Goal: Check status: Check status

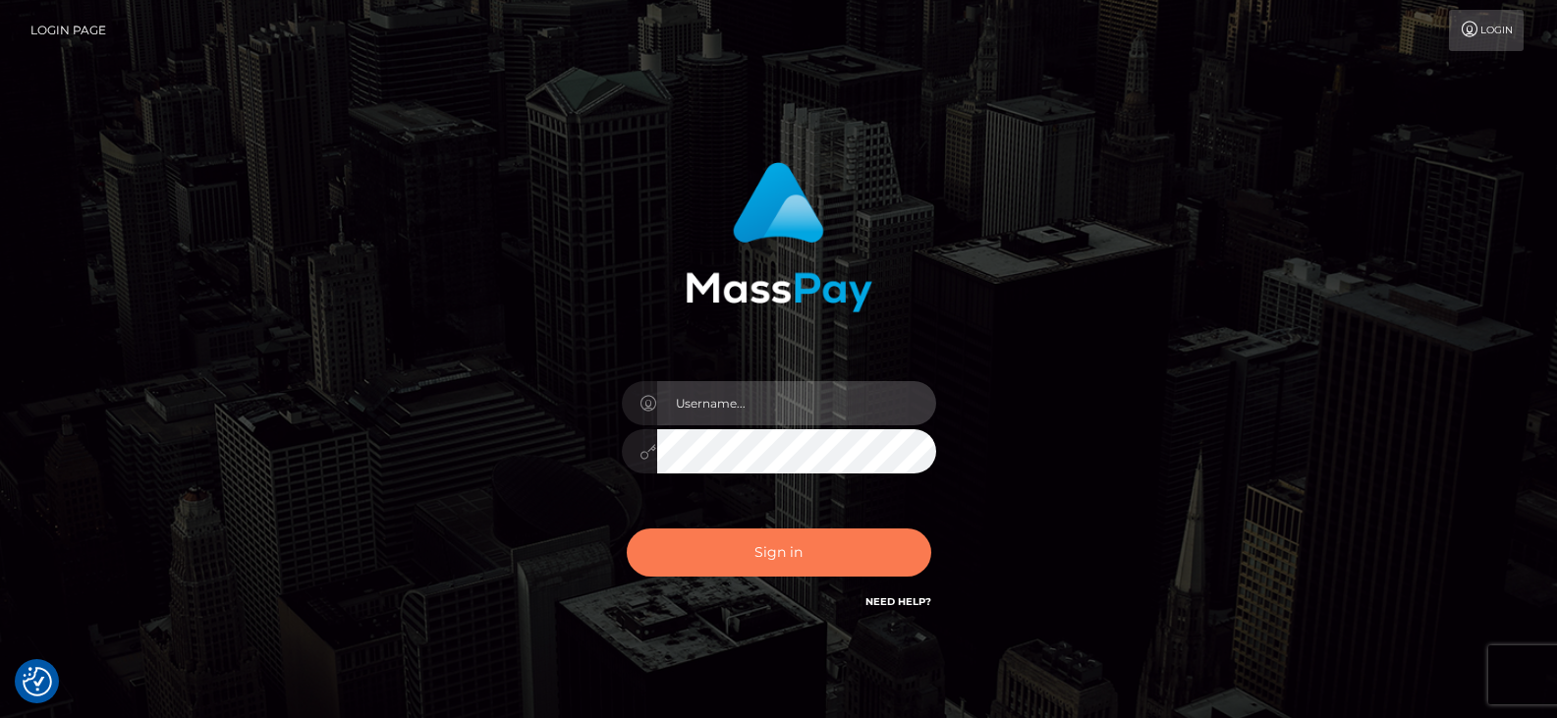
type input "Nocelyn.xcite"
click at [783, 541] on button "Sign in" at bounding box center [779, 553] width 305 height 48
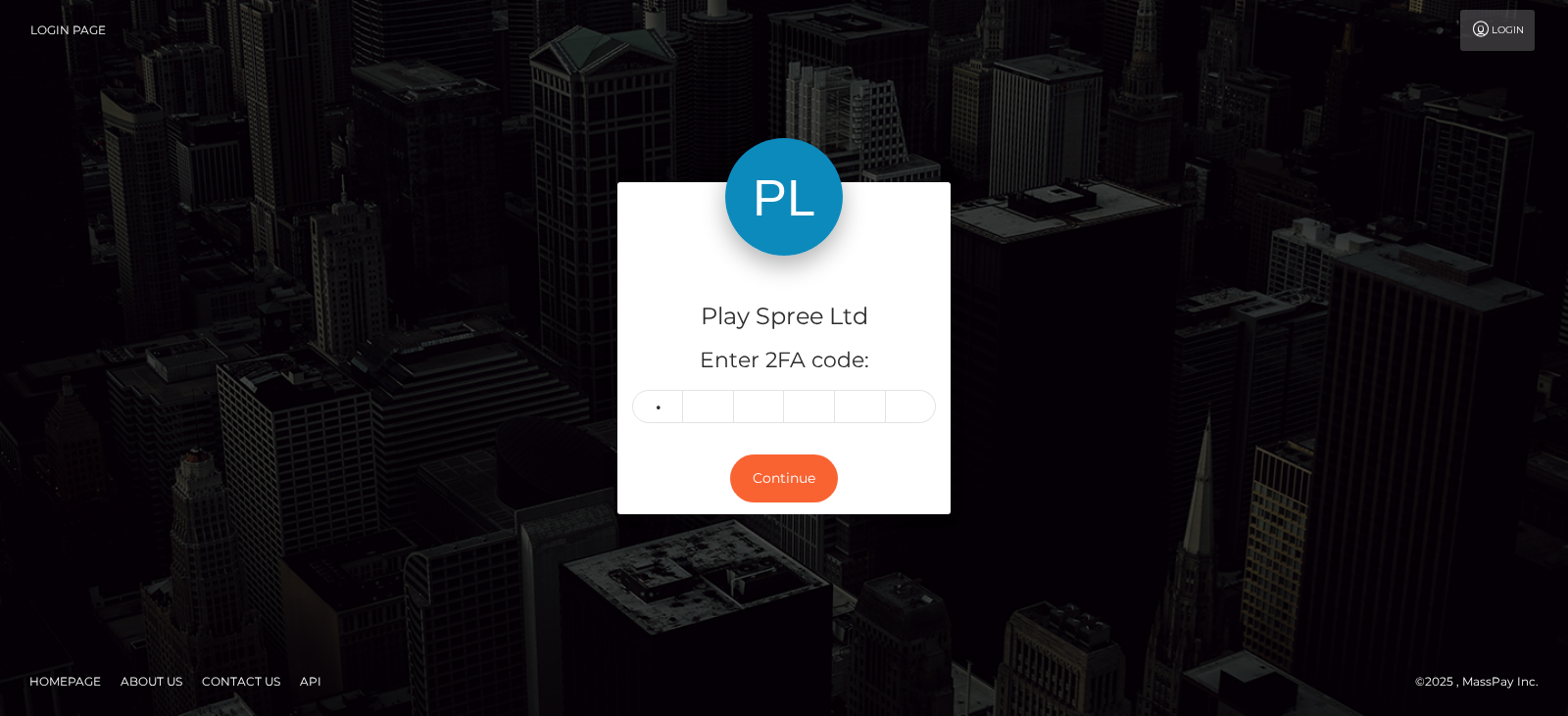
type input "4"
type input "9"
type input "0"
type input "6"
type input "5"
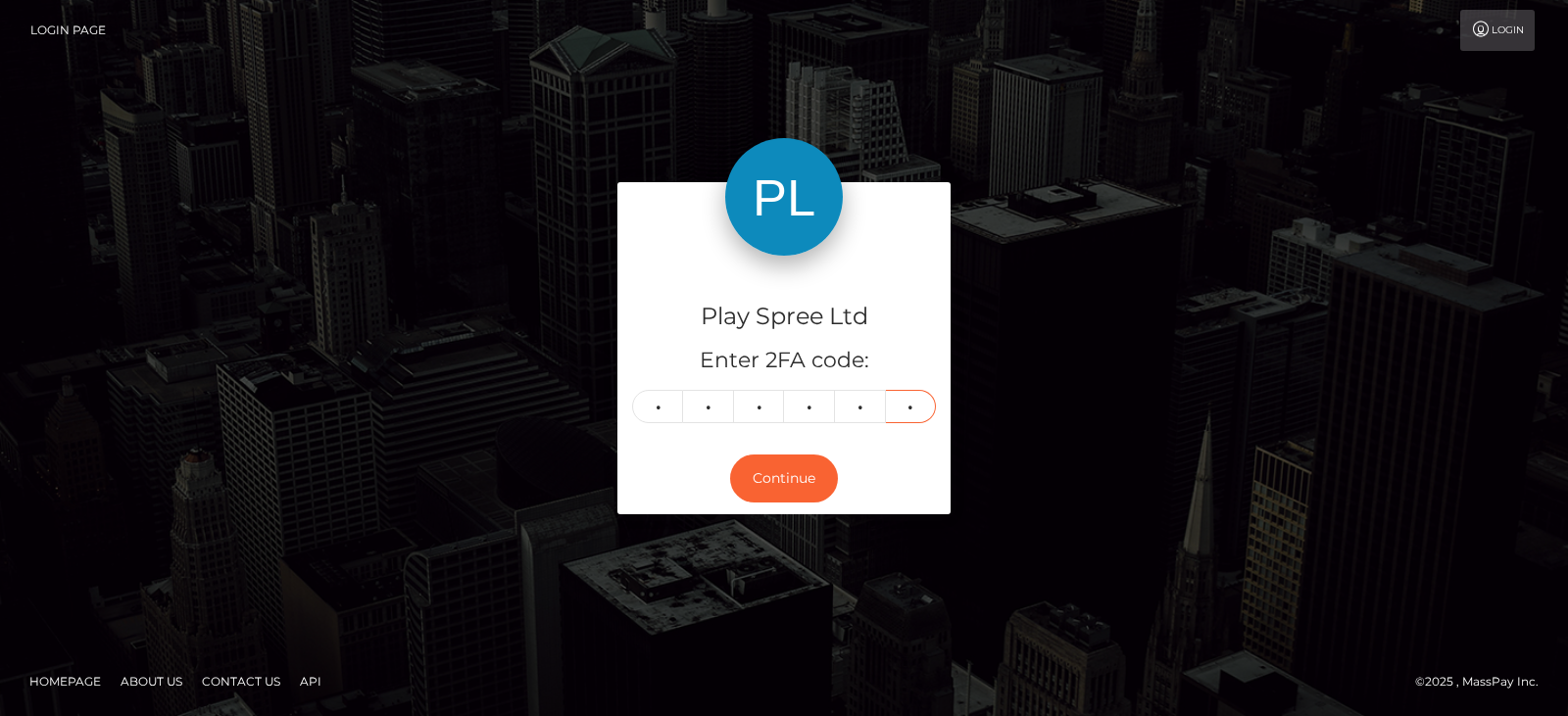
type input "8"
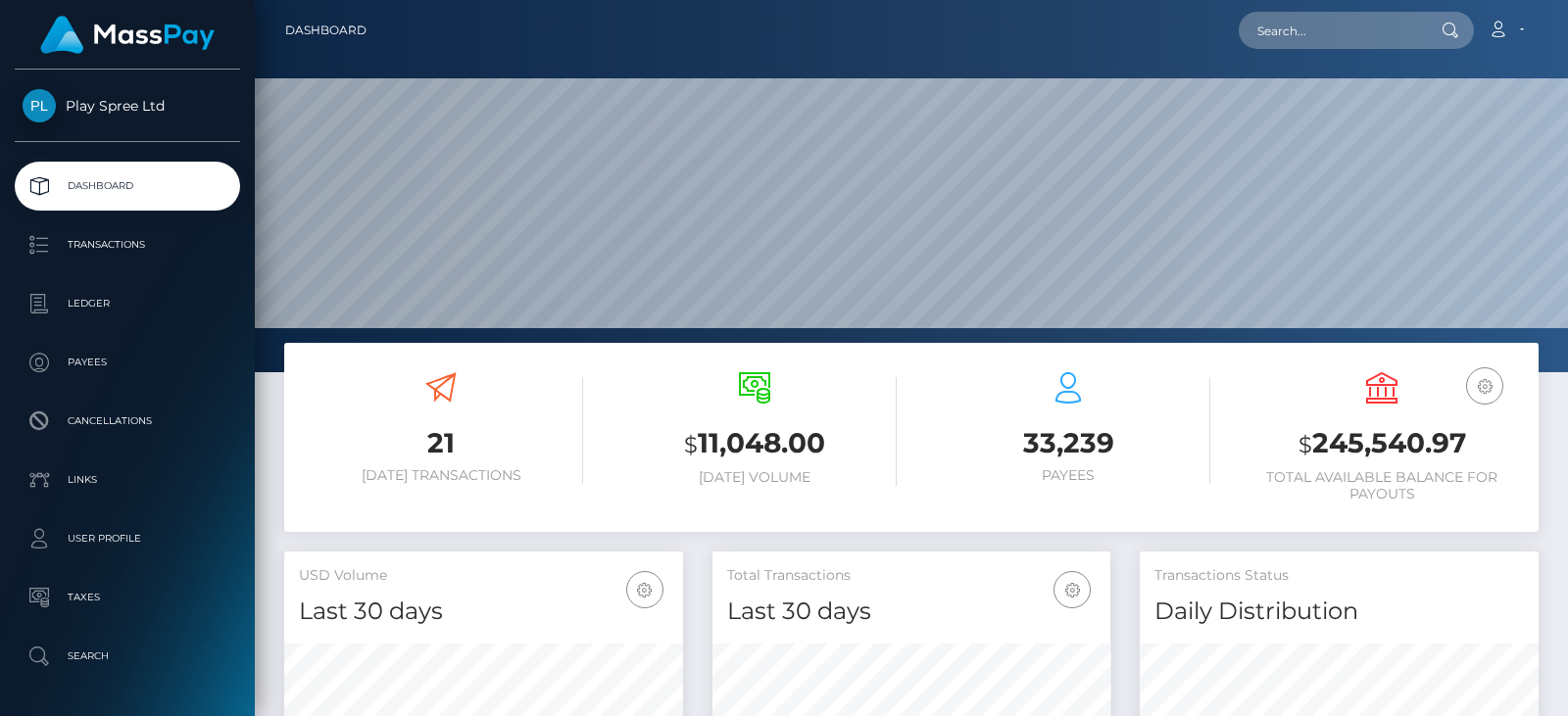
scroll to position [348, 398]
click at [1406, 436] on h3 "$ 245,540.97" at bounding box center [1381, 444] width 284 height 40
copy h3 "245,540.97"
